Goal: Check status

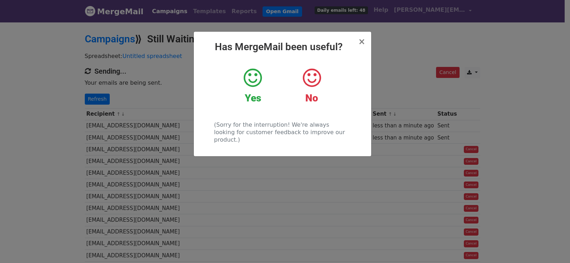
click at [104, 101] on div "× Has MergeMail been useful? Yes No (Sorry for the interruption! We're always l…" at bounding box center [285, 142] width 570 height 242
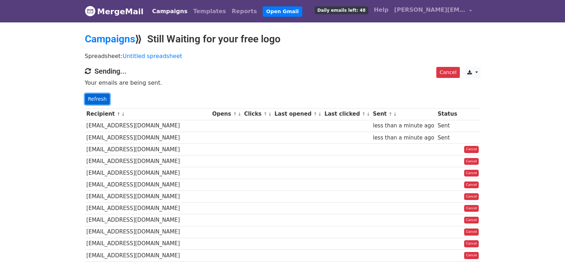
click at [103, 100] on link "Refresh" at bounding box center [97, 99] width 25 height 11
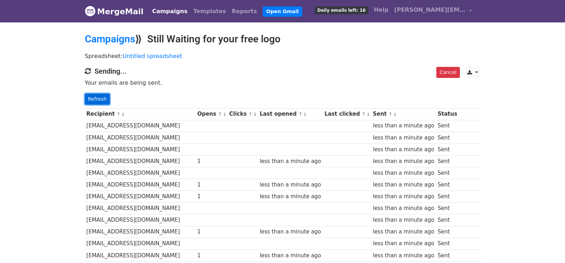
click at [96, 98] on link "Refresh" at bounding box center [97, 99] width 25 height 11
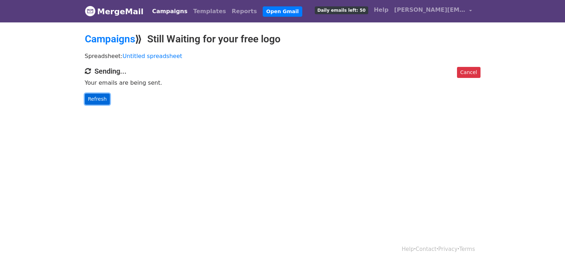
click at [90, 101] on link "Refresh" at bounding box center [97, 99] width 25 height 11
